Goal: Task Accomplishment & Management: Complete application form

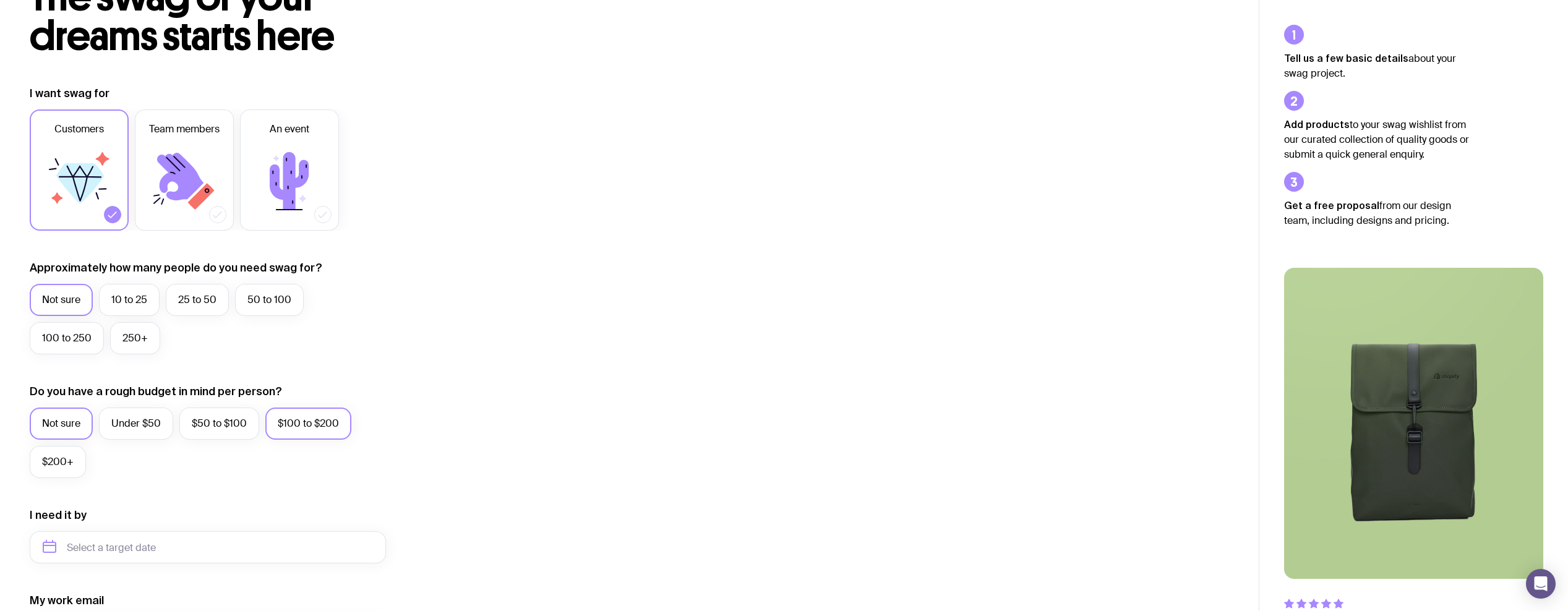
scroll to position [226, 0]
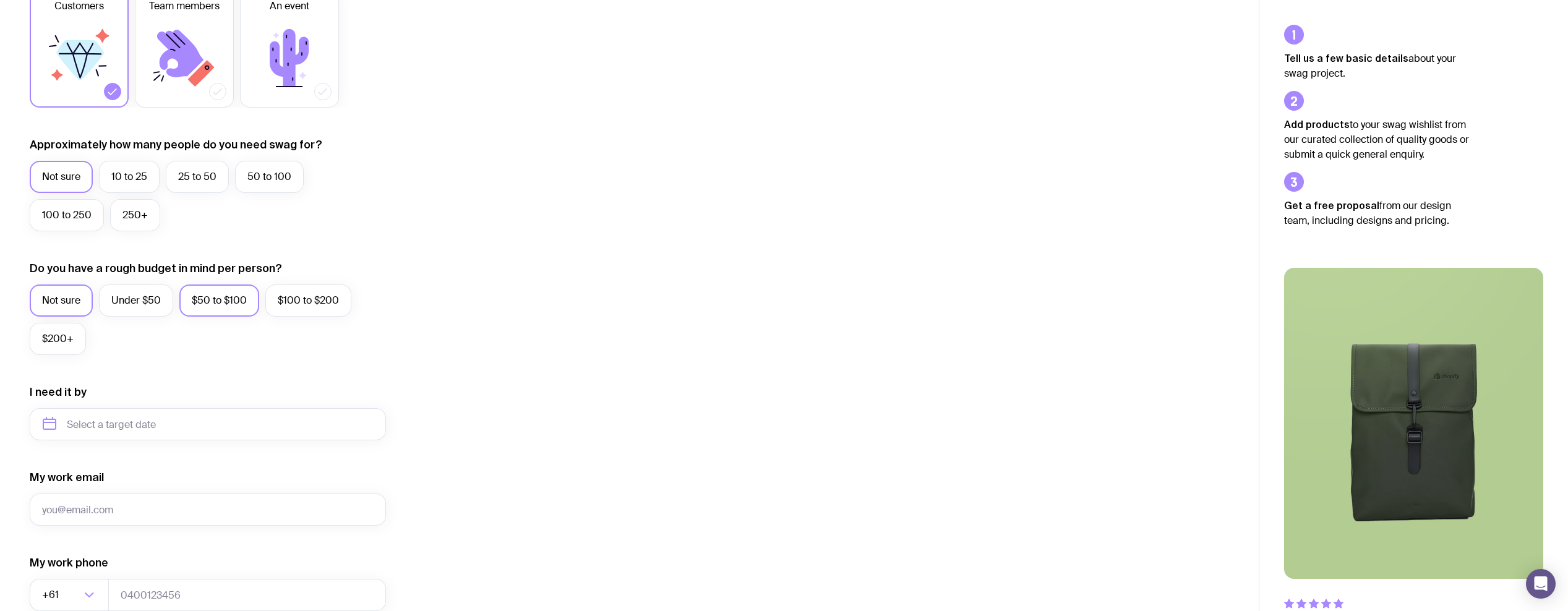
click at [229, 310] on label "$50 to $100" at bounding box center [220, 301] width 80 height 32
click at [0, 0] on input "$50 to $100" at bounding box center [0, 0] width 0 height 0
click at [81, 214] on label "100 to 250" at bounding box center [67, 214] width 75 height 32
click at [0, 0] on input "100 to 250" at bounding box center [0, 0] width 0 height 0
click at [92, 421] on input "text" at bounding box center [208, 424] width 356 height 32
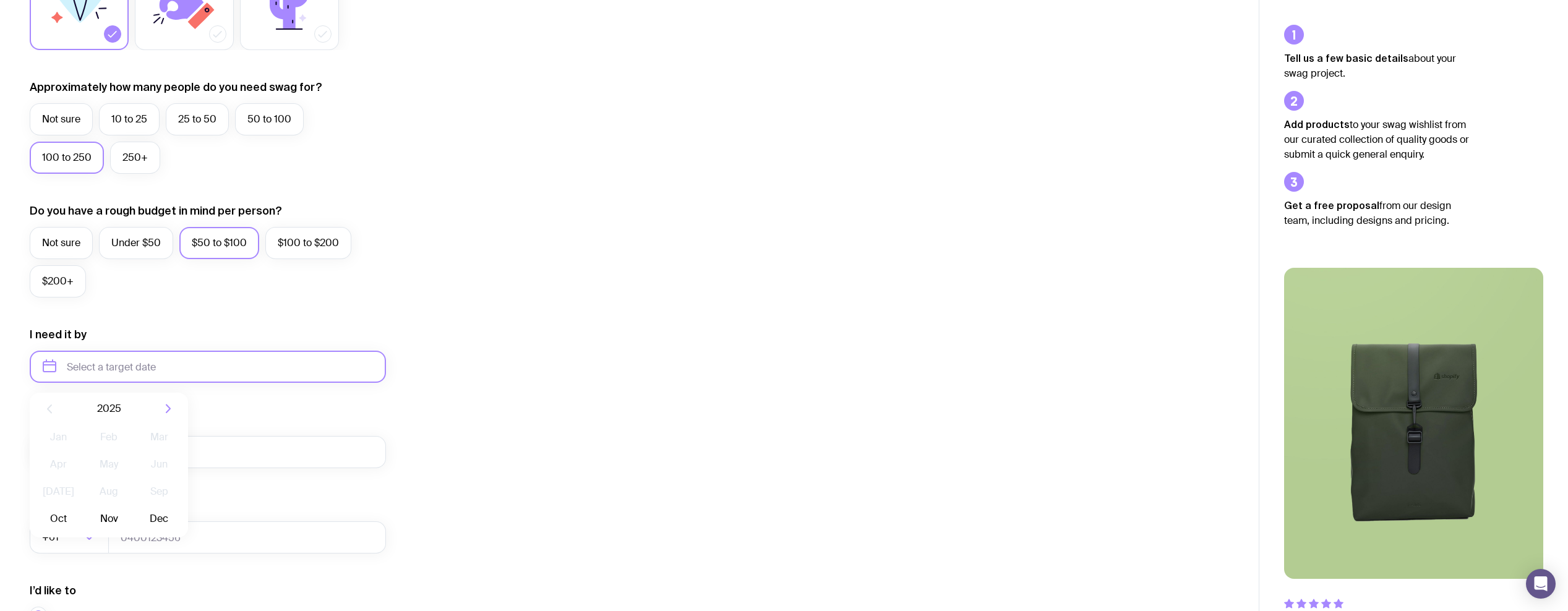
scroll to position [384, 0]
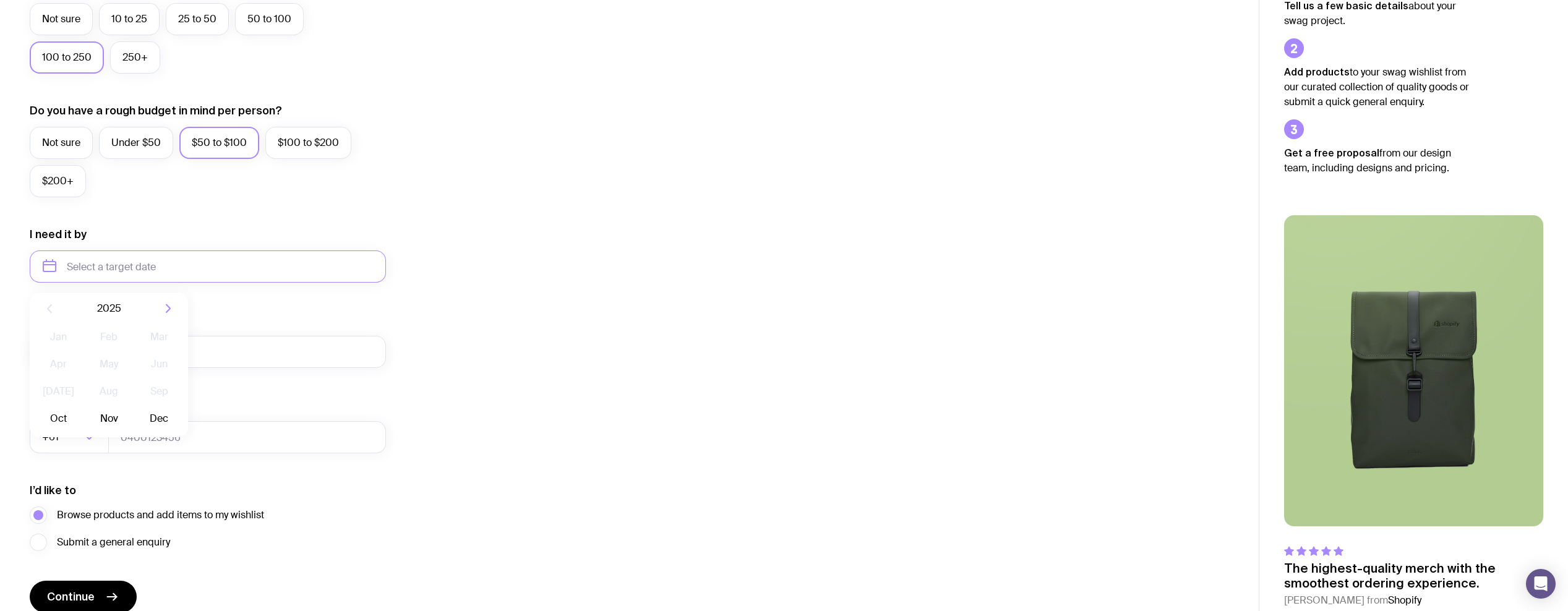
click at [169, 308] on icon "button" at bounding box center [168, 309] width 3 height 8
click at [62, 340] on button "Jan" at bounding box center [58, 337] width 46 height 25
type input "[DATE]"
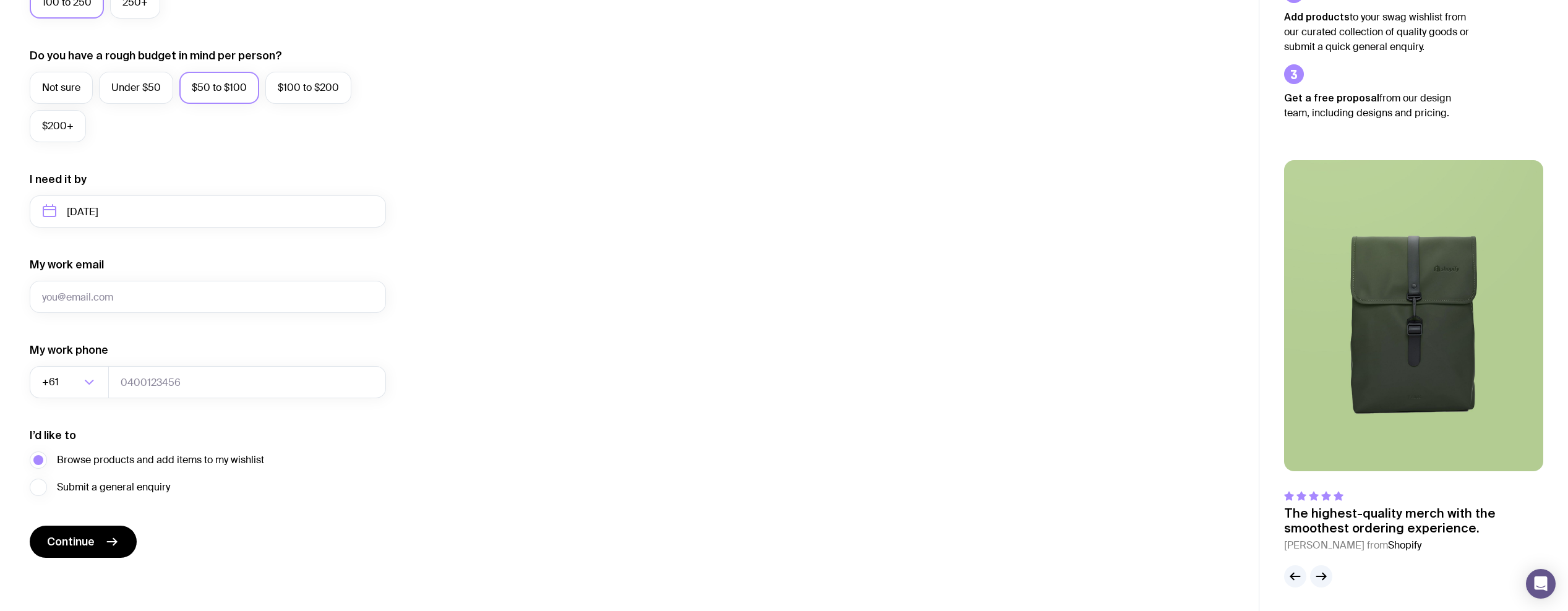
scroll to position [440, 0]
click at [95, 537] on button "Continue" at bounding box center [83, 540] width 107 height 32
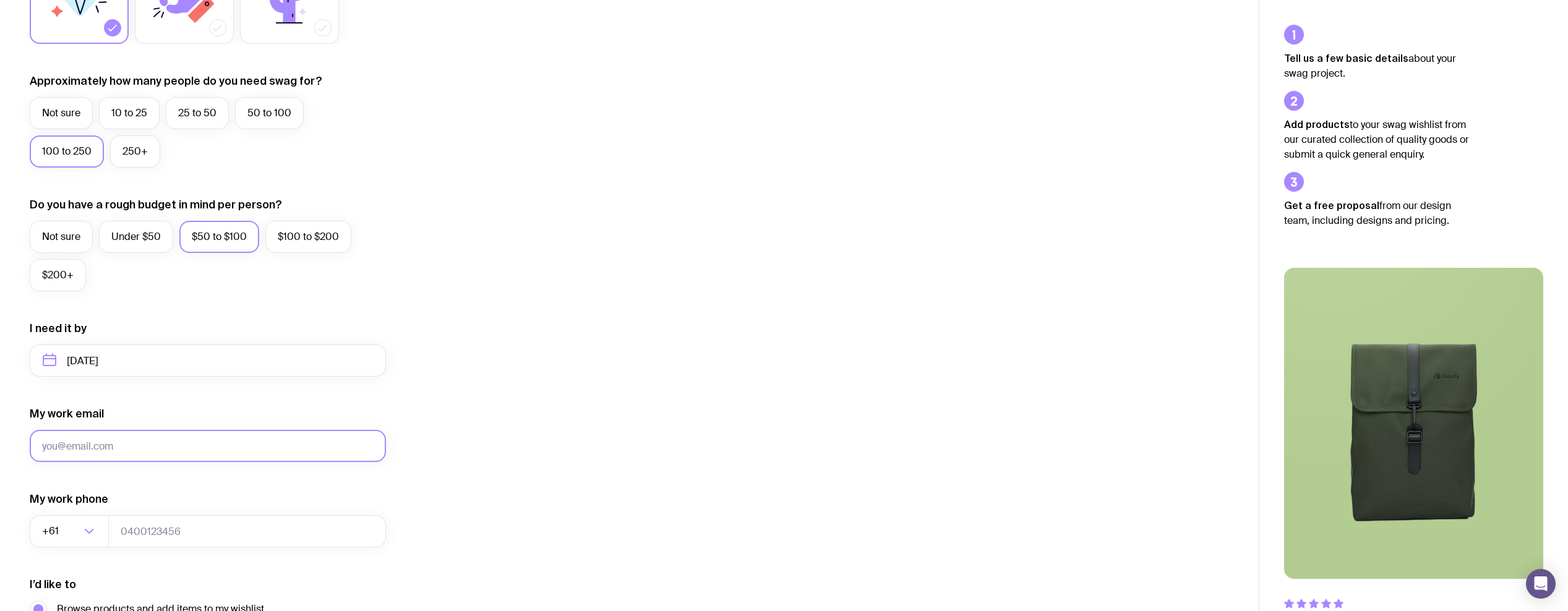
scroll to position [6, 0]
